Goal: Use online tool/utility: Utilize a website feature to perform a specific function

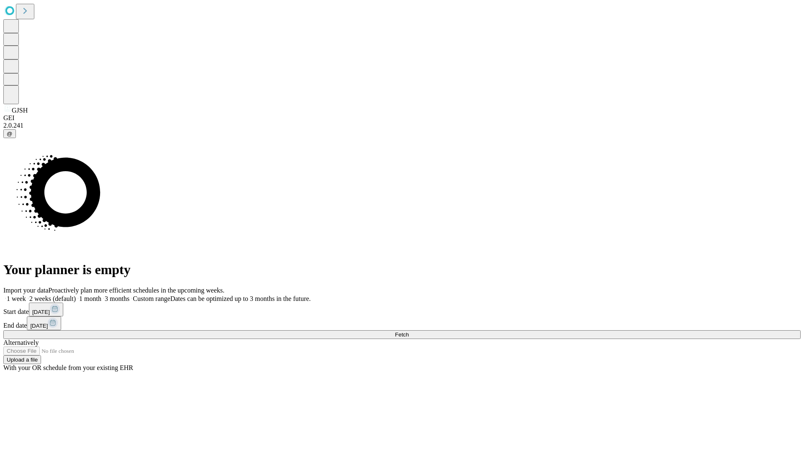
click at [408, 331] on span "Fetch" at bounding box center [402, 334] width 14 height 6
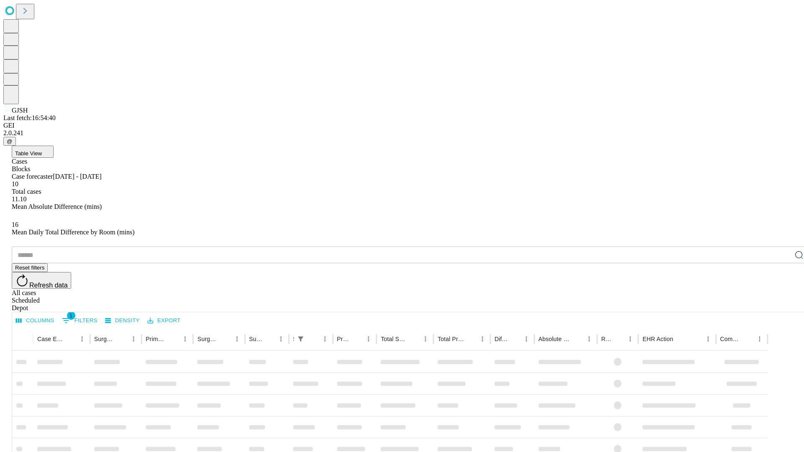
click at [42, 150] on span "Table View" at bounding box center [28, 153] width 27 height 6
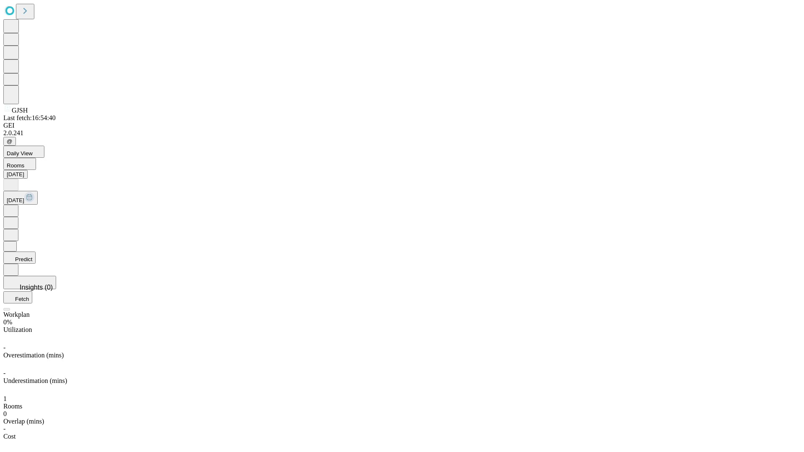
click at [36, 252] on button "Predict" at bounding box center [19, 258] width 32 height 12
